Goal: Task Accomplishment & Management: Manage account settings

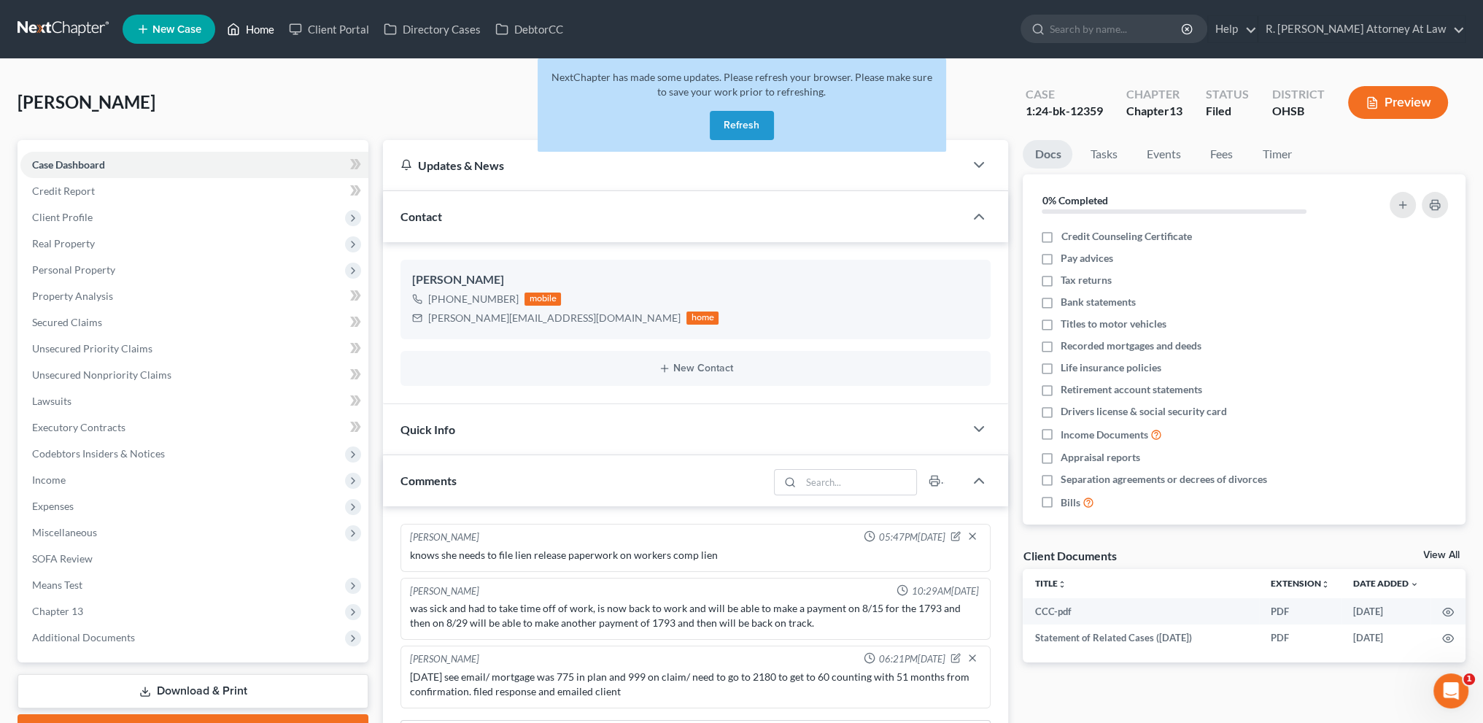
click at [261, 31] on link "Home" at bounding box center [251, 29] width 62 height 26
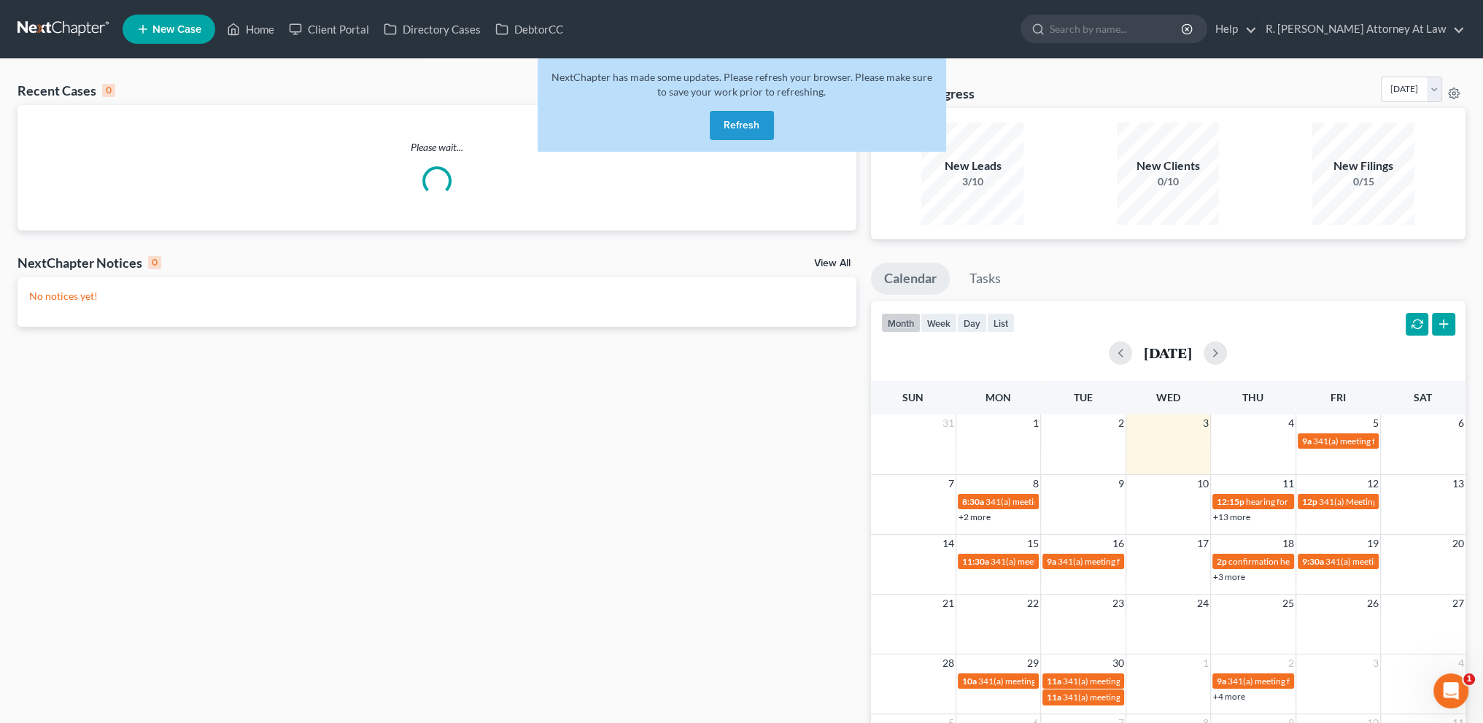
click at [727, 122] on button "Refresh" at bounding box center [742, 125] width 64 height 29
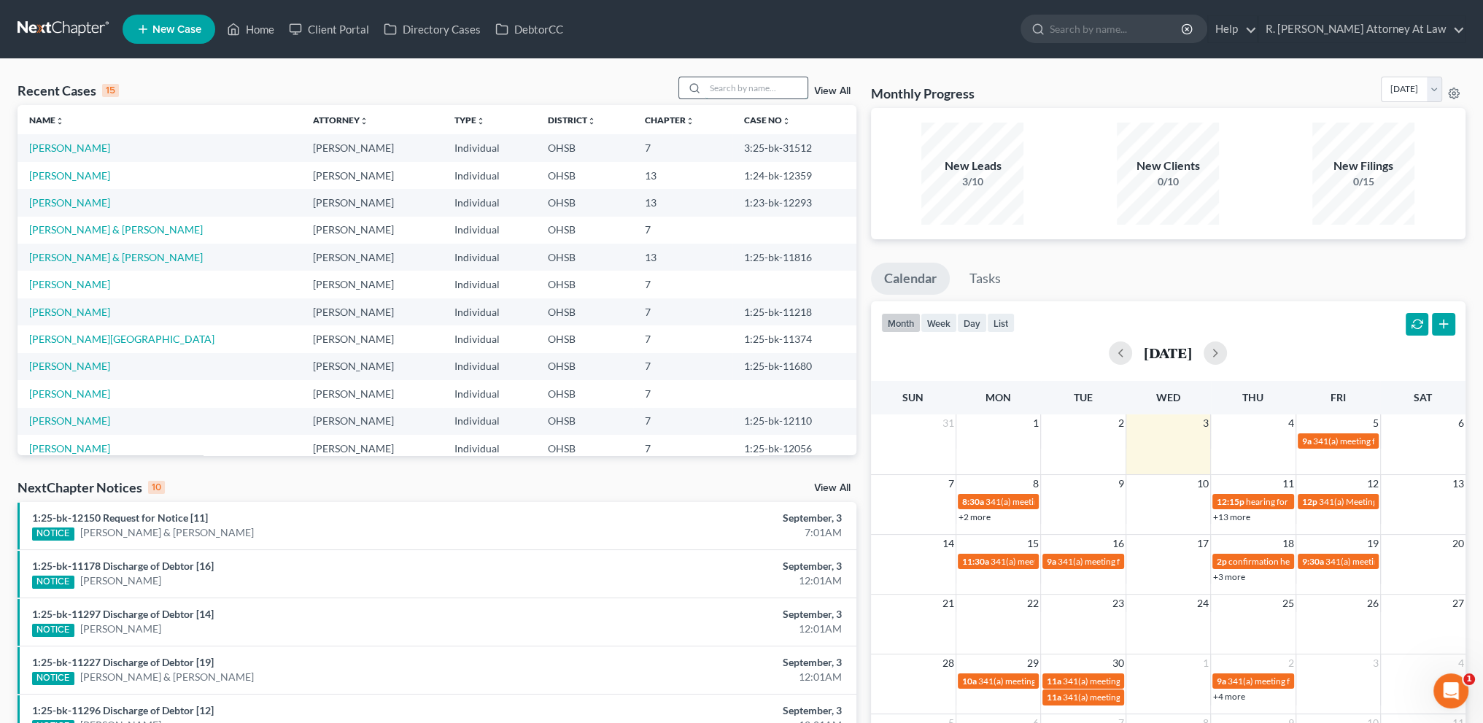
click at [745, 86] on input "search" at bounding box center [756, 87] width 102 height 21
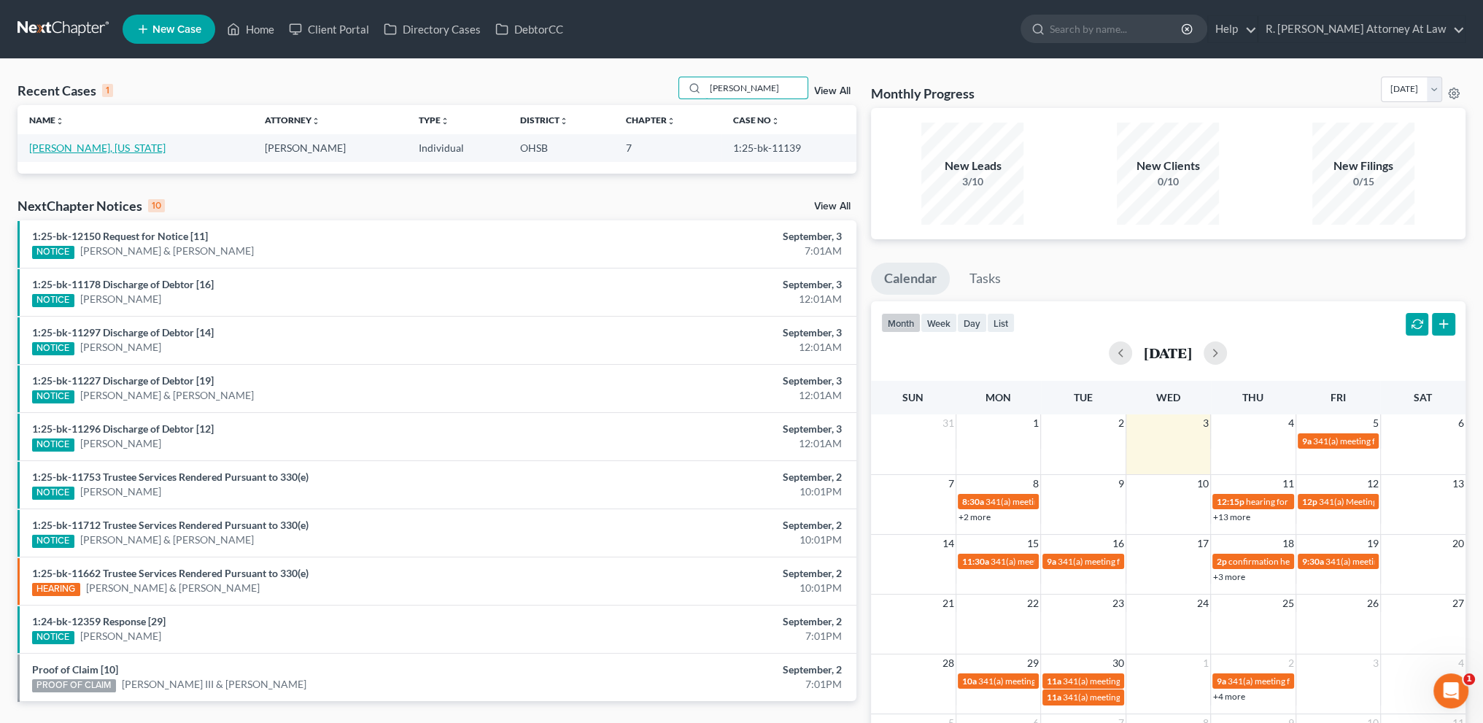
type input "[PERSON_NAME]"
click at [54, 150] on link "[PERSON_NAME], [US_STATE]" at bounding box center [97, 148] width 136 height 12
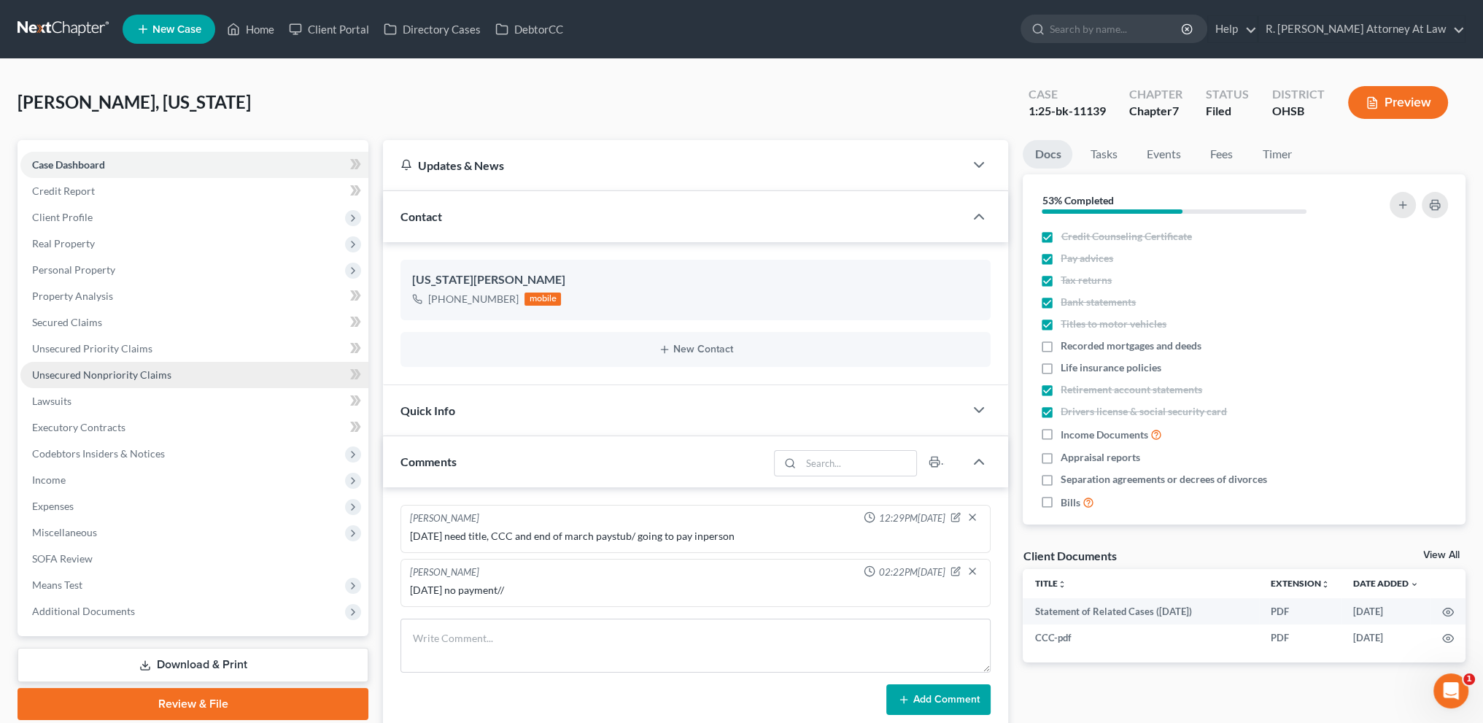
click at [87, 367] on link "Unsecured Nonpriority Claims" at bounding box center [194, 375] width 348 height 26
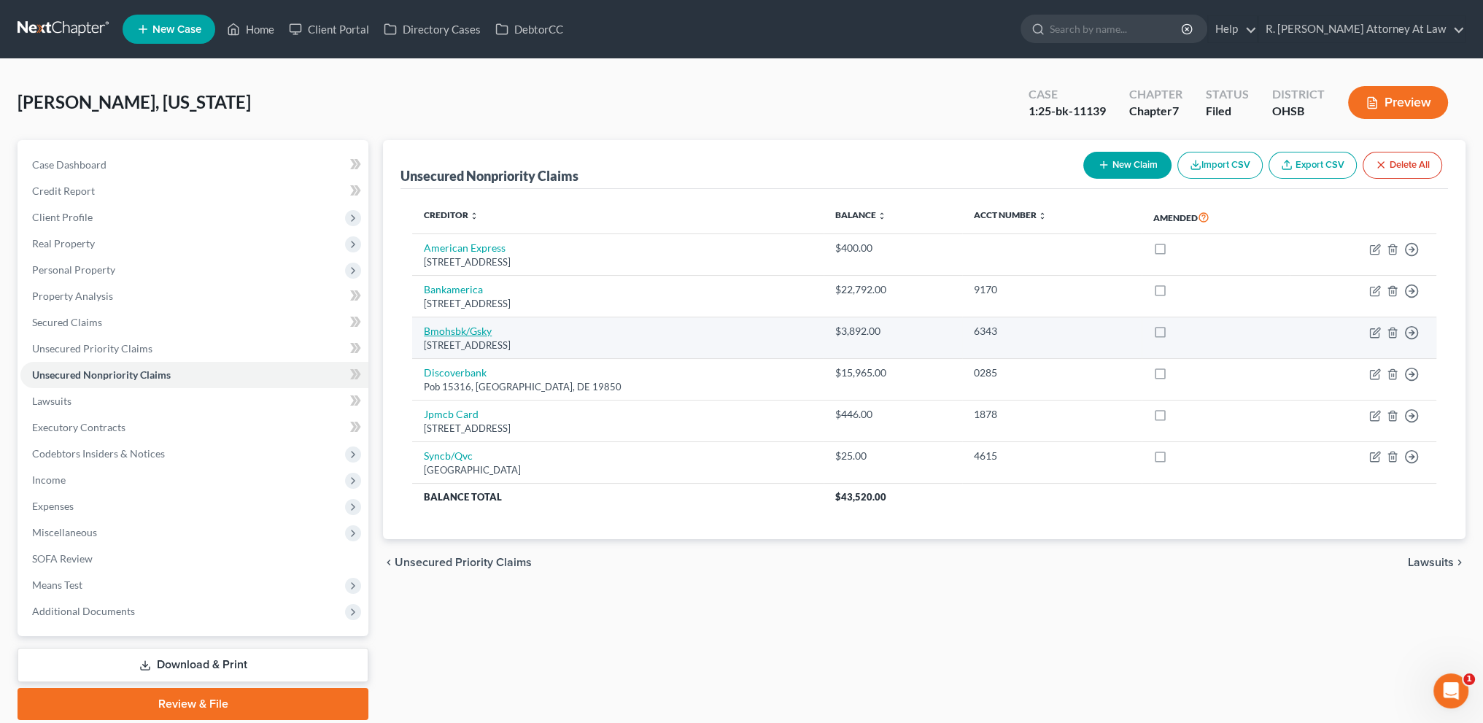
click at [455, 331] on link "Bmohsbk/Gsky" at bounding box center [458, 331] width 68 height 12
select select "10"
select select "0"
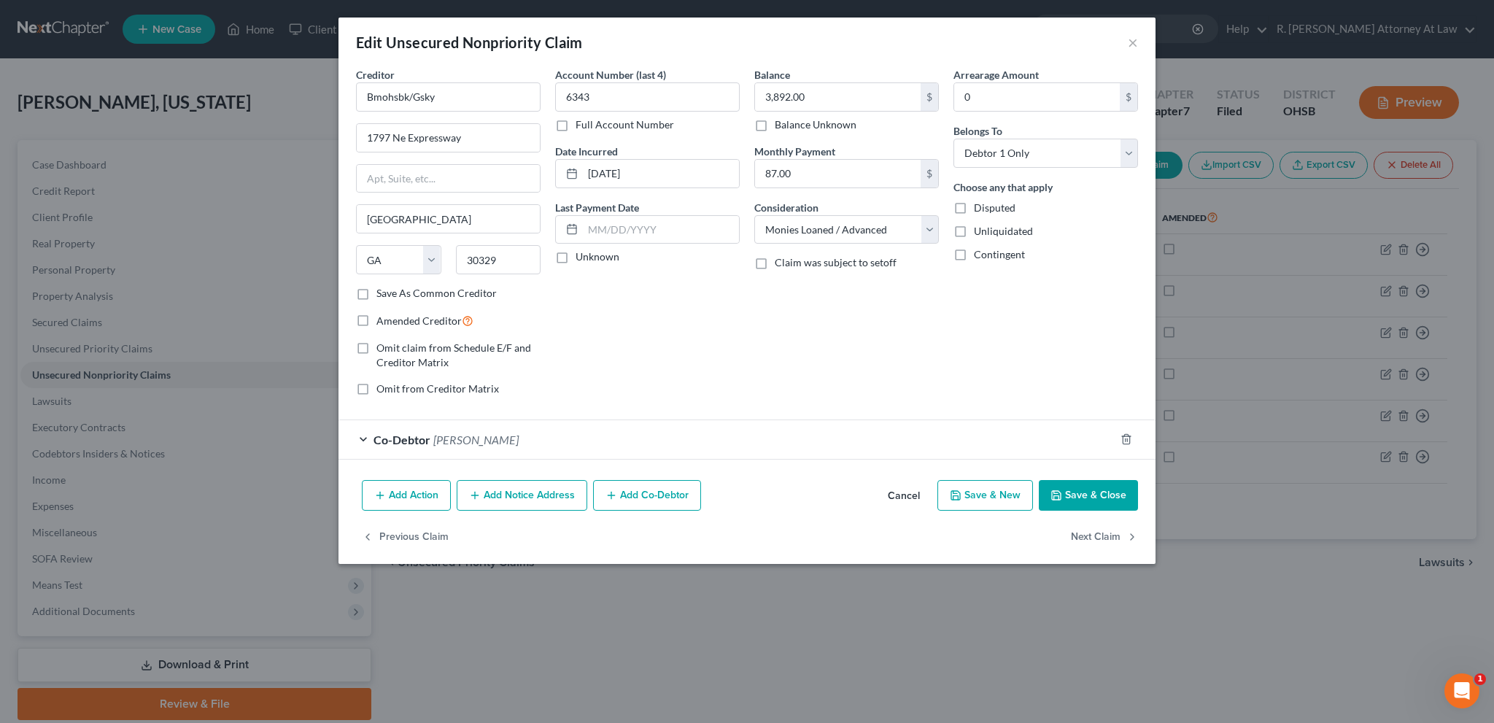
click at [1074, 495] on button "Save & Close" at bounding box center [1088, 495] width 99 height 31
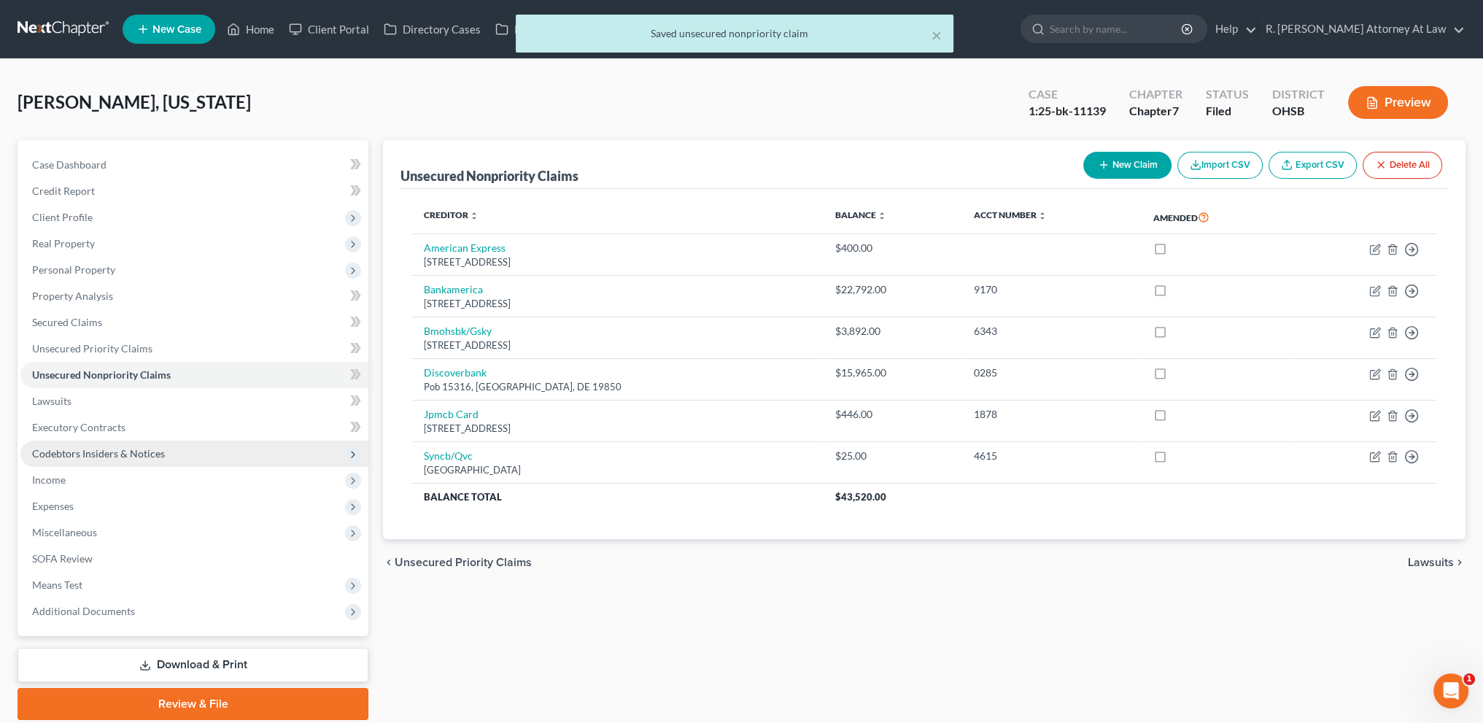
click at [63, 453] on span "Codebtors Insiders & Notices" at bounding box center [98, 453] width 133 height 12
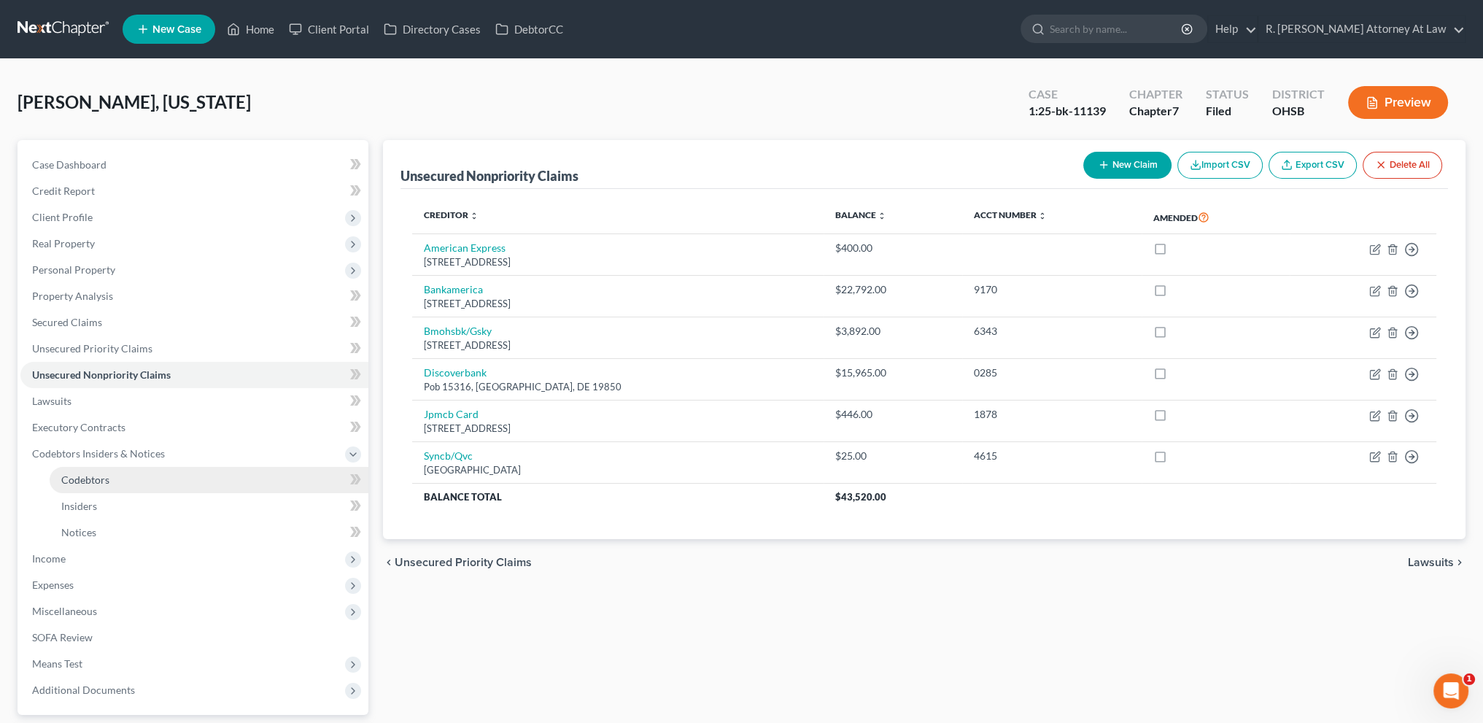
click at [69, 476] on span "Codebtors" at bounding box center [85, 479] width 48 height 12
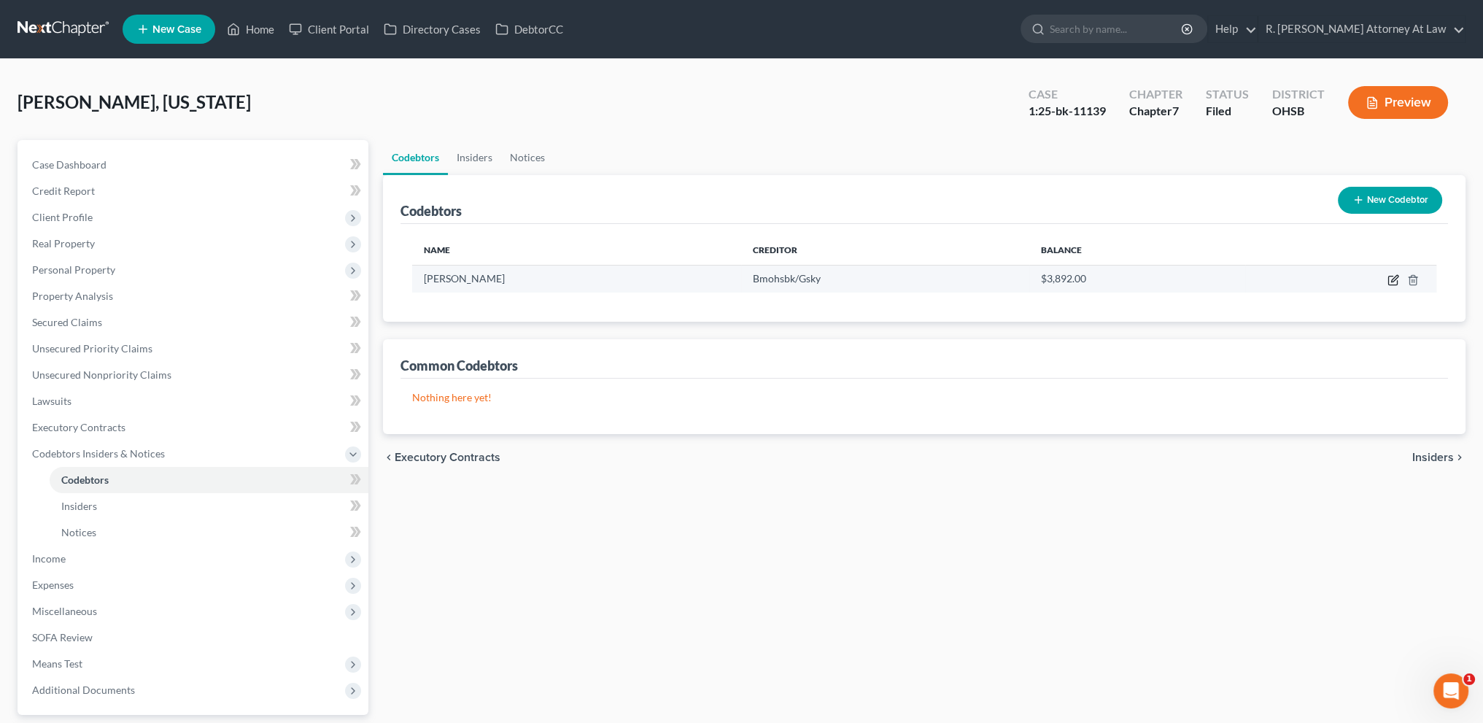
click at [1393, 274] on icon "button" at bounding box center [1393, 280] width 12 height 12
select select "36"
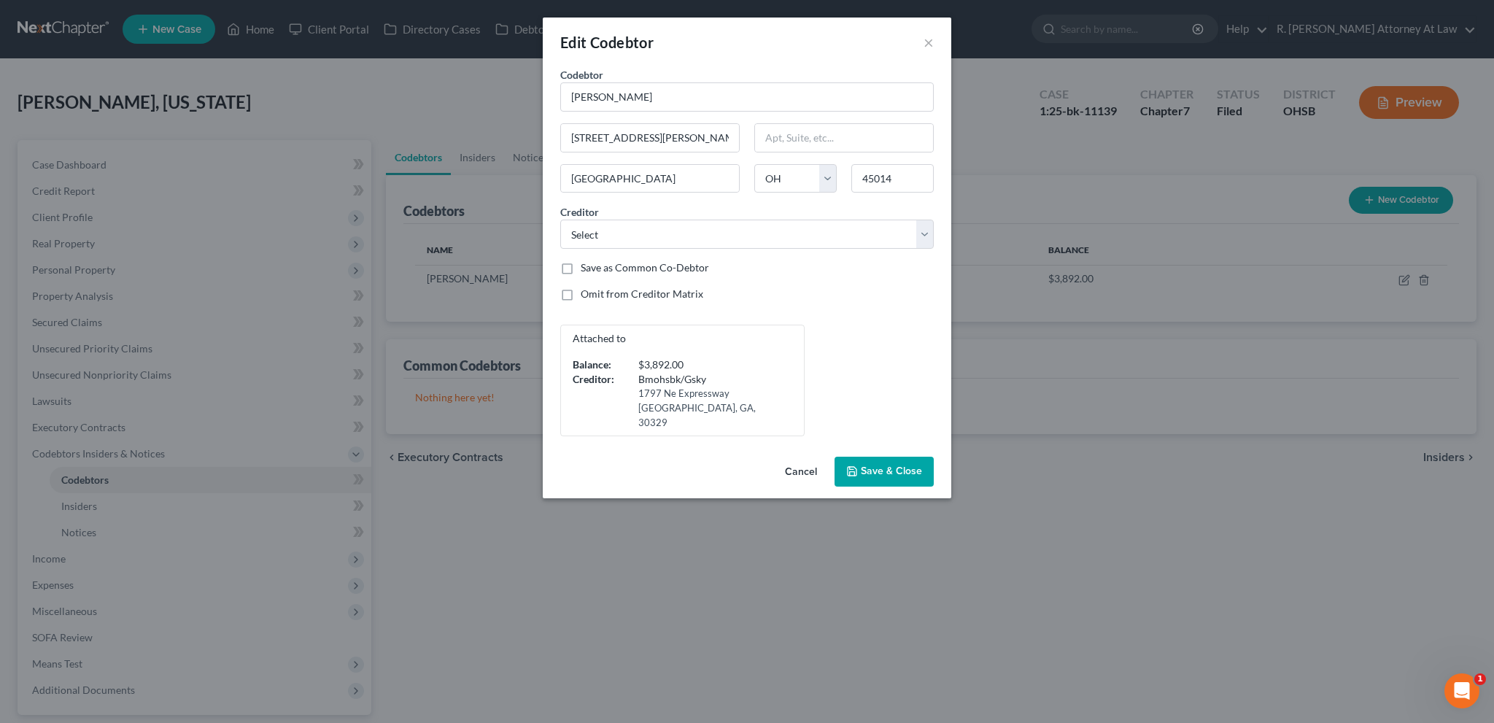
click at [866, 465] on span "Save & Close" at bounding box center [891, 471] width 61 height 12
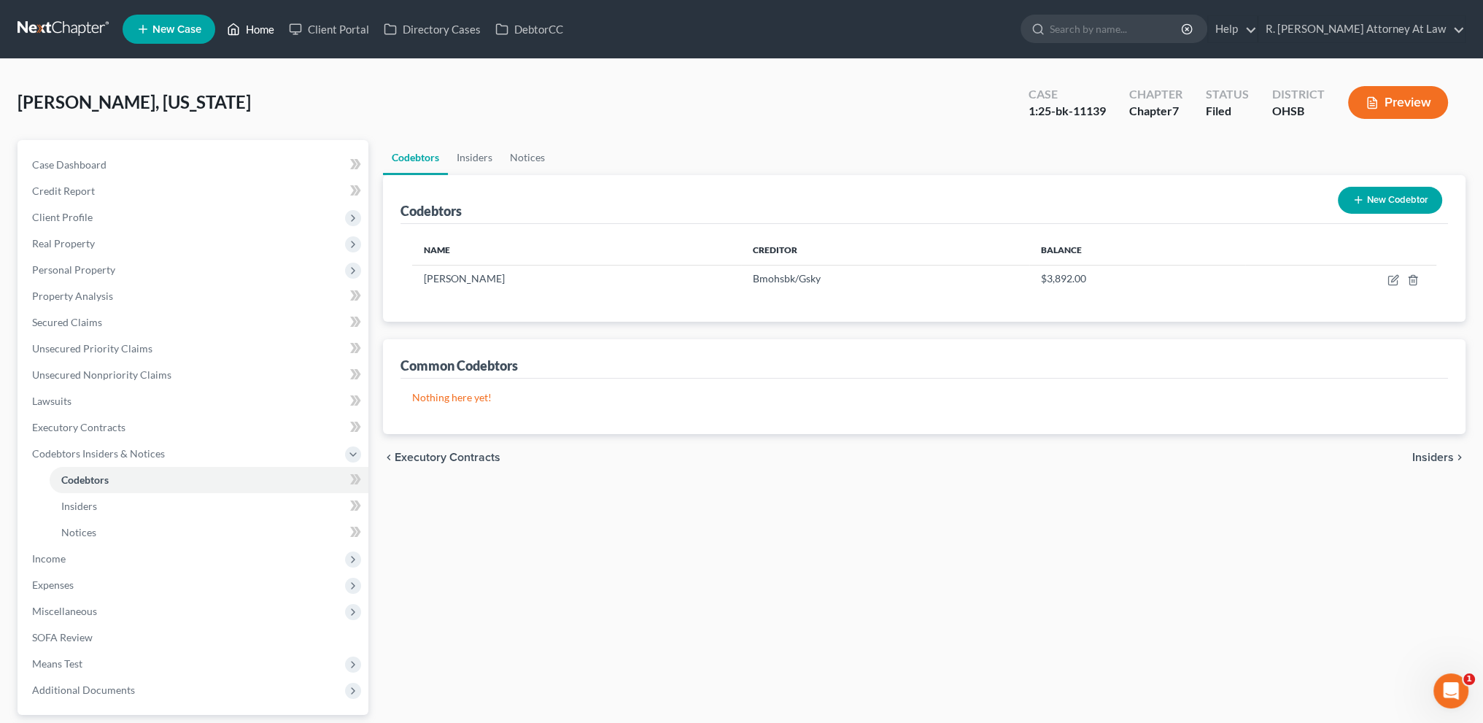
click at [255, 28] on link "Home" at bounding box center [251, 29] width 62 height 26
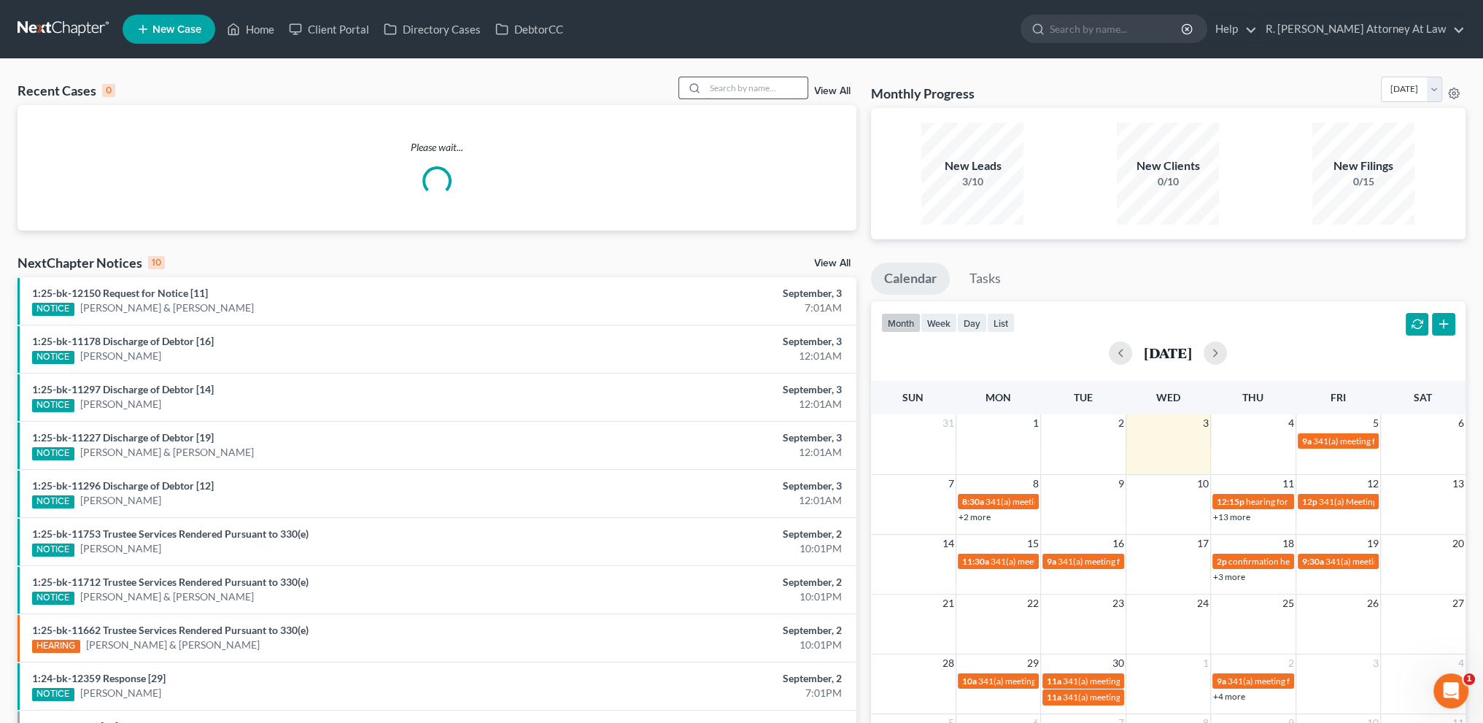
click at [709, 88] on input "search" at bounding box center [756, 87] width 102 height 21
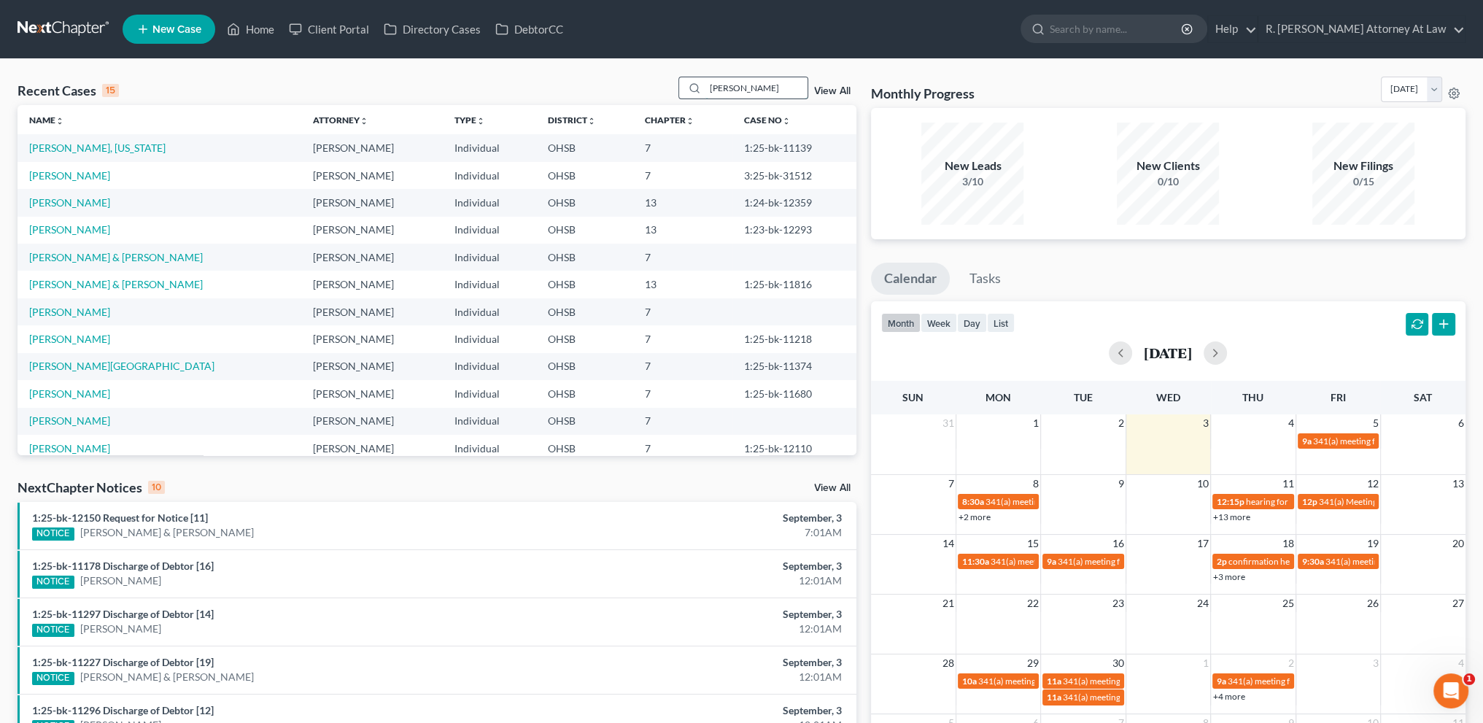
type input "[PERSON_NAME]"
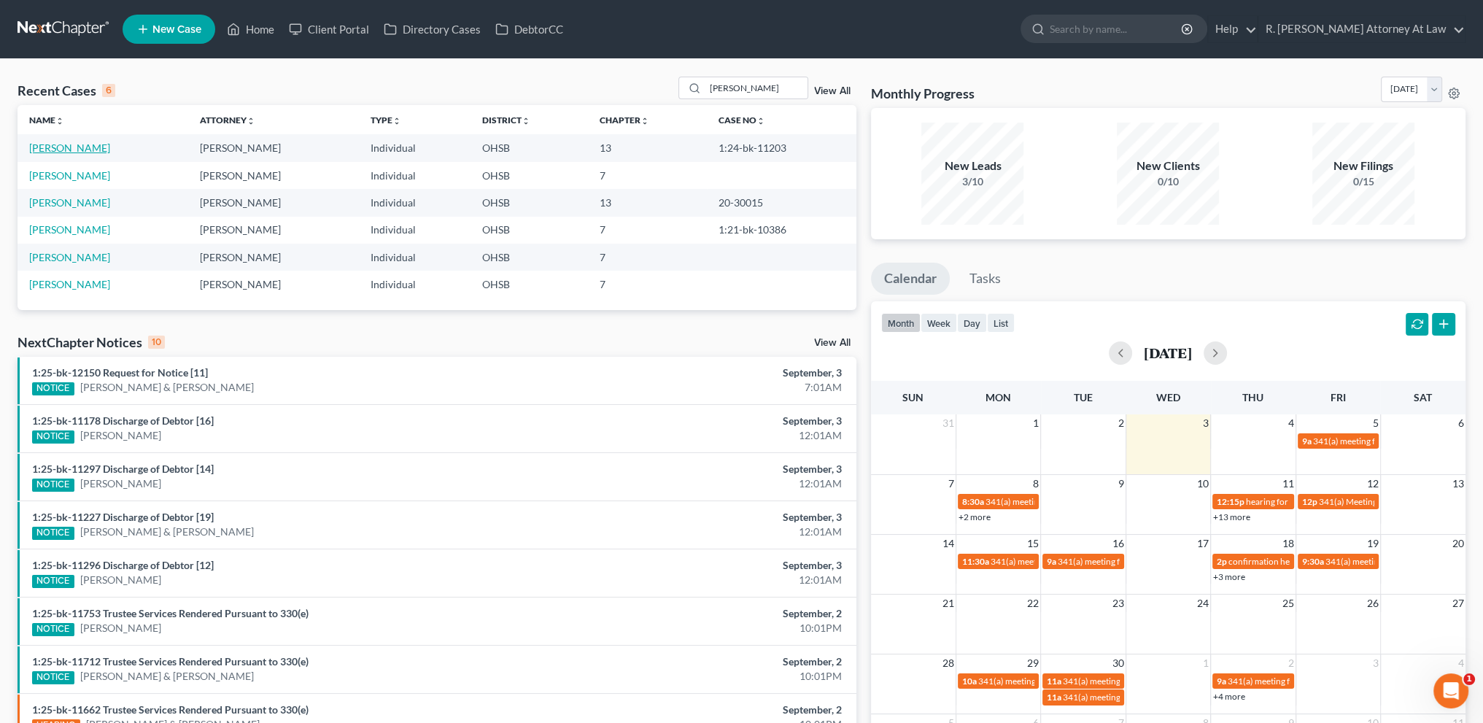
click at [77, 144] on link "[PERSON_NAME]" at bounding box center [69, 148] width 81 height 12
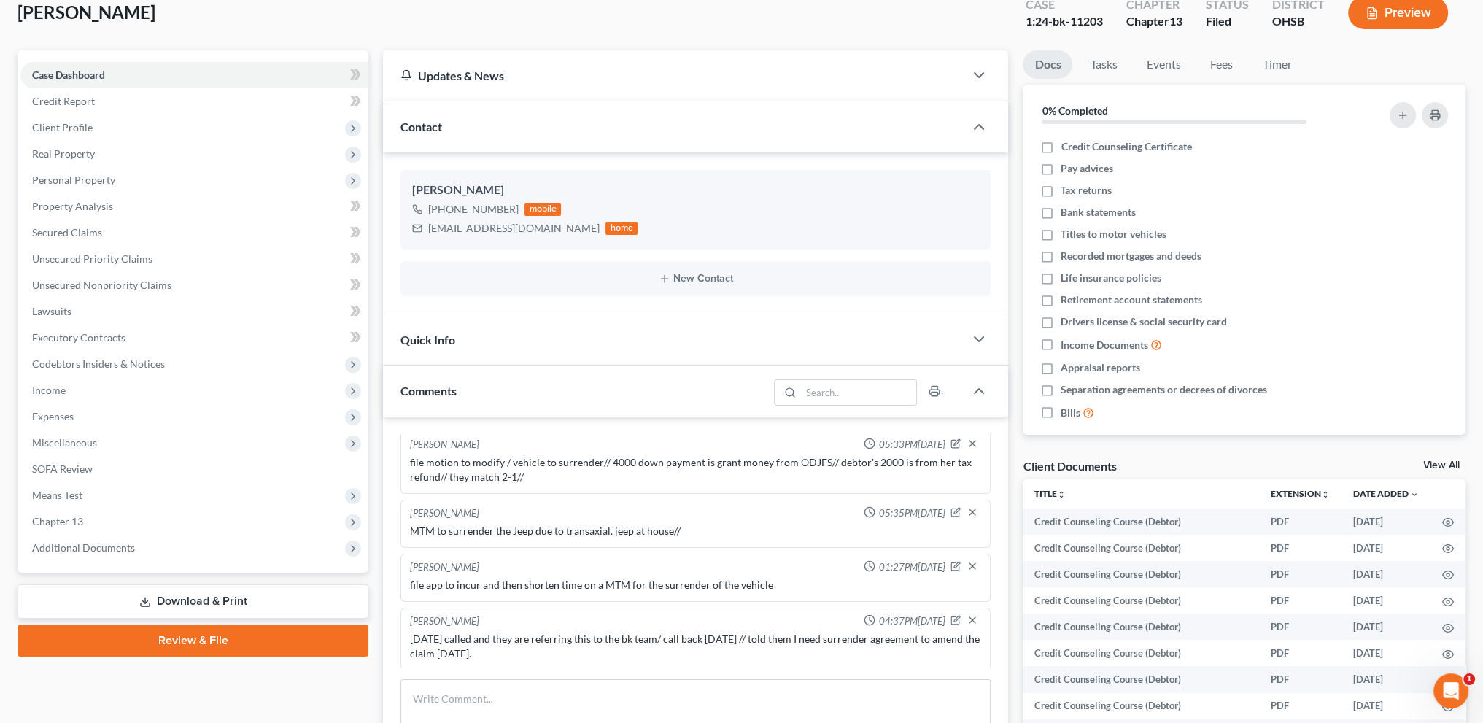
scroll to position [128, 0]
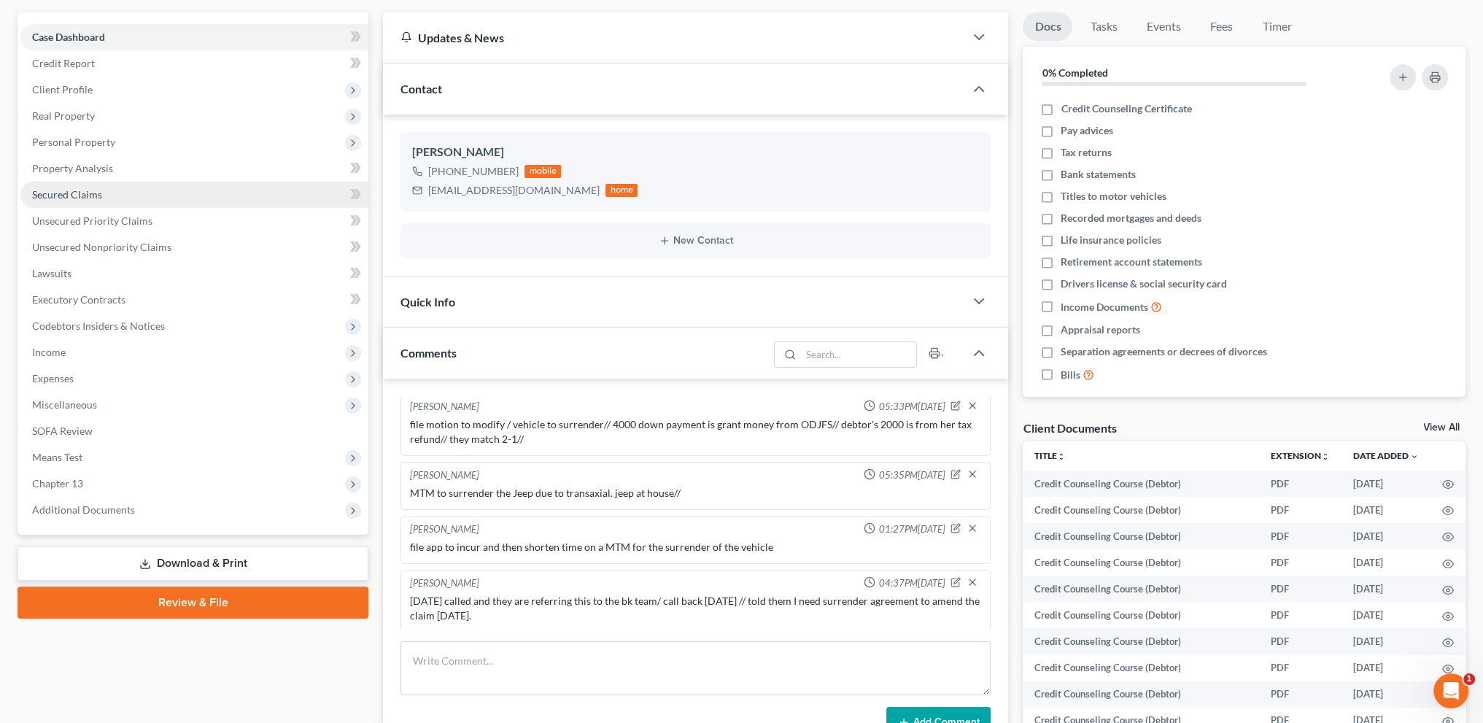
click at [57, 194] on span "Secured Claims" at bounding box center [67, 194] width 70 height 12
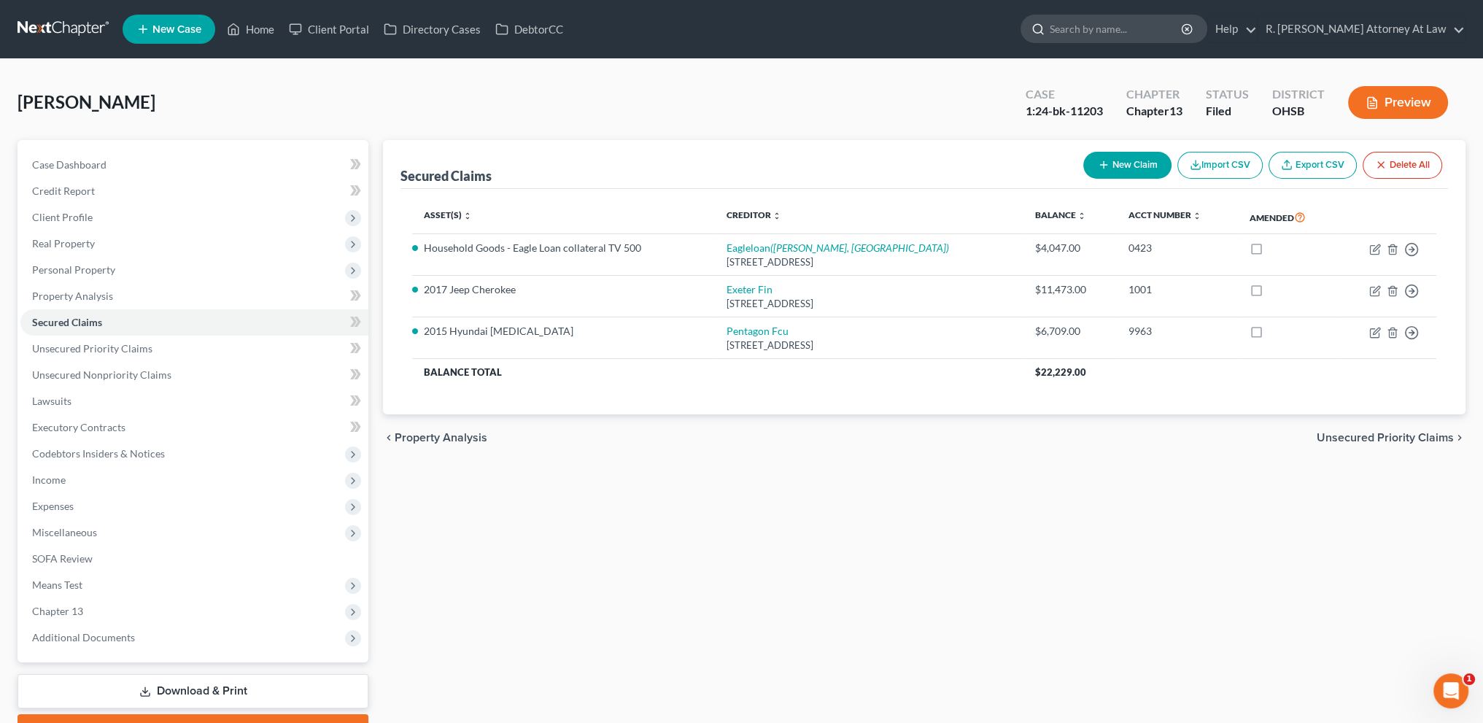
click at [1097, 26] on input "search" at bounding box center [1116, 28] width 133 height 27
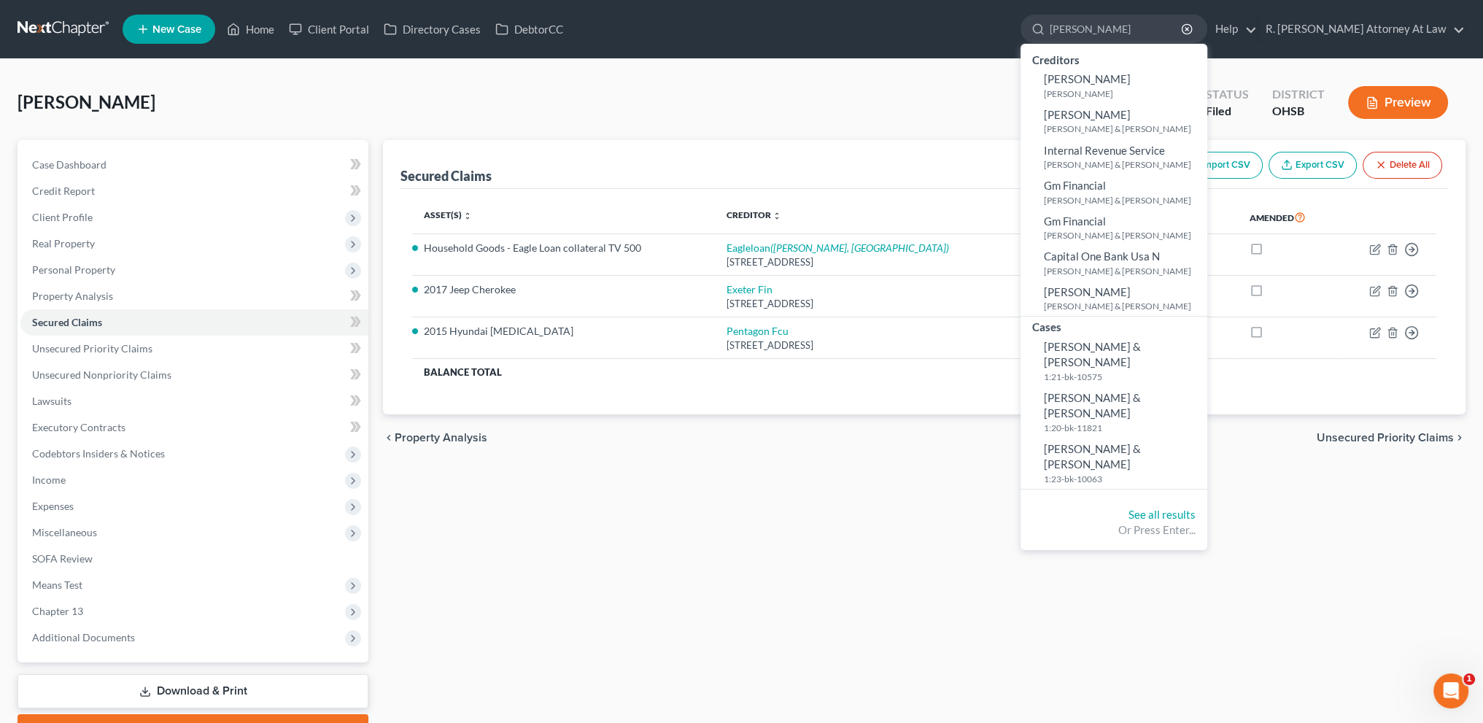
type input "[PERSON_NAME]"
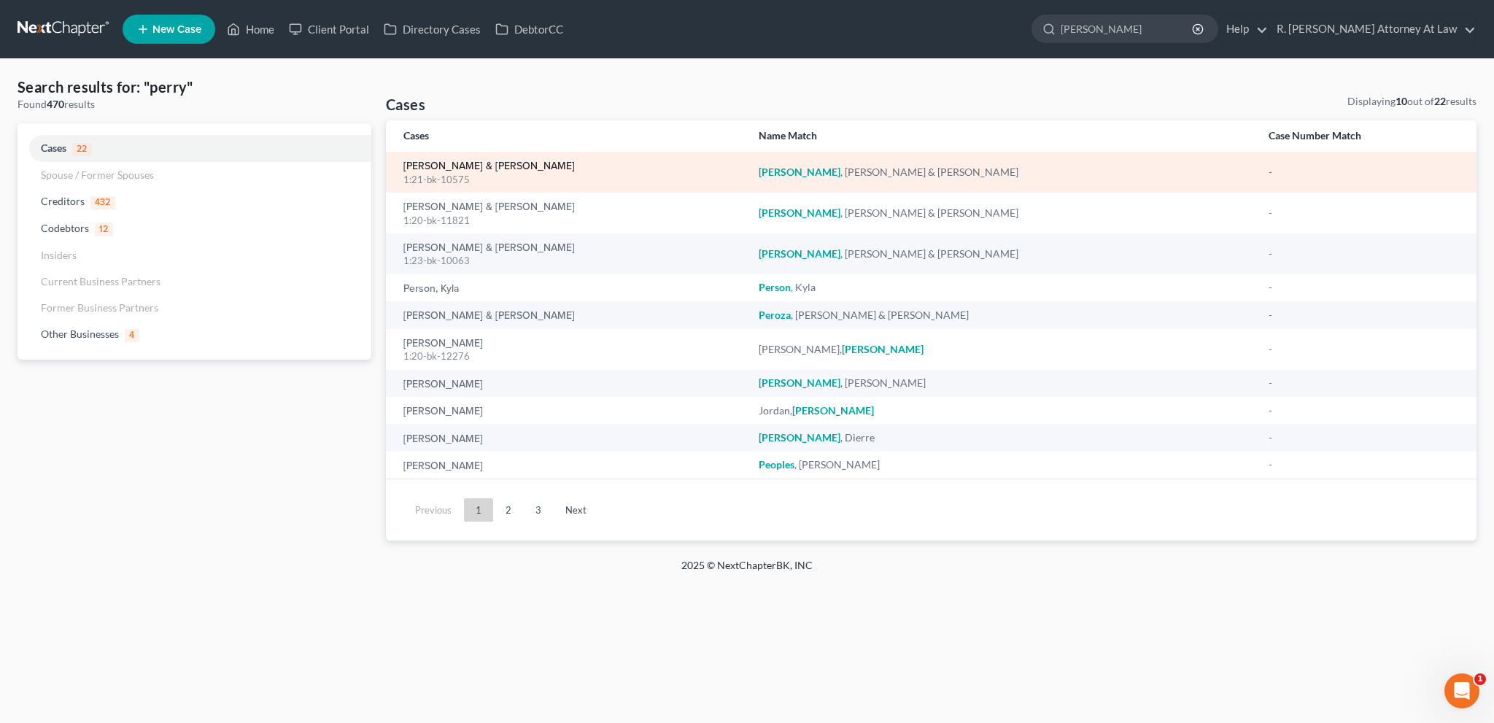
click at [424, 165] on link "[PERSON_NAME] & [PERSON_NAME]" at bounding box center [488, 166] width 171 height 10
